Goal: Answer question/provide support: Share knowledge or assist other users

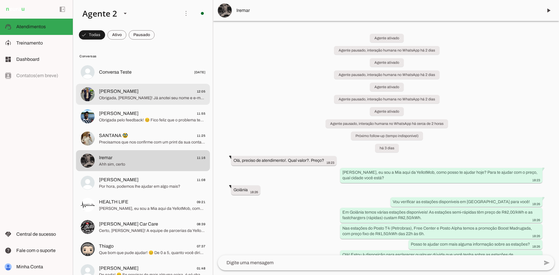
click at [138, 90] on span "[PERSON_NAME] 12:05" at bounding box center [152, 91] width 106 height 7
